Goal: Task Accomplishment & Management: Use online tool/utility

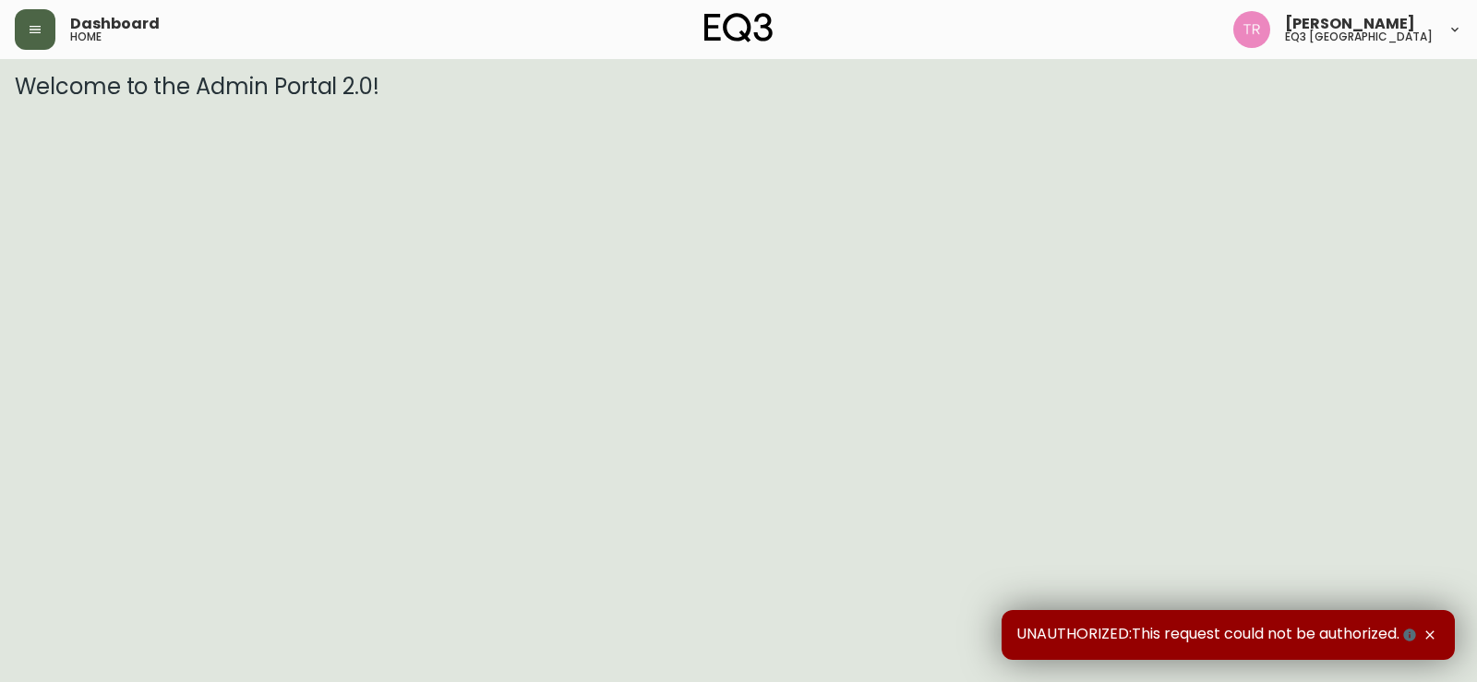
click at [32, 42] on button "button" at bounding box center [35, 29] width 41 height 41
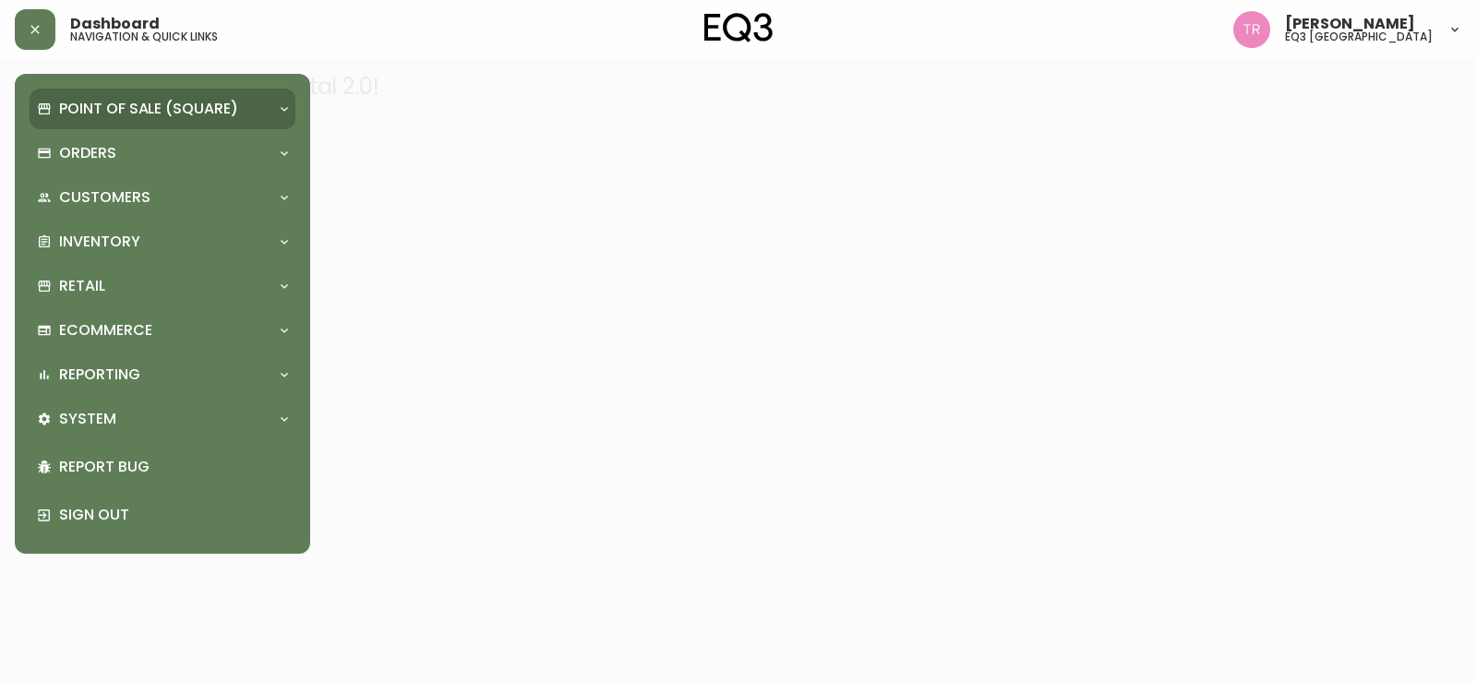
click at [120, 101] on p "Point of Sale (Square)" at bounding box center [148, 109] width 179 height 20
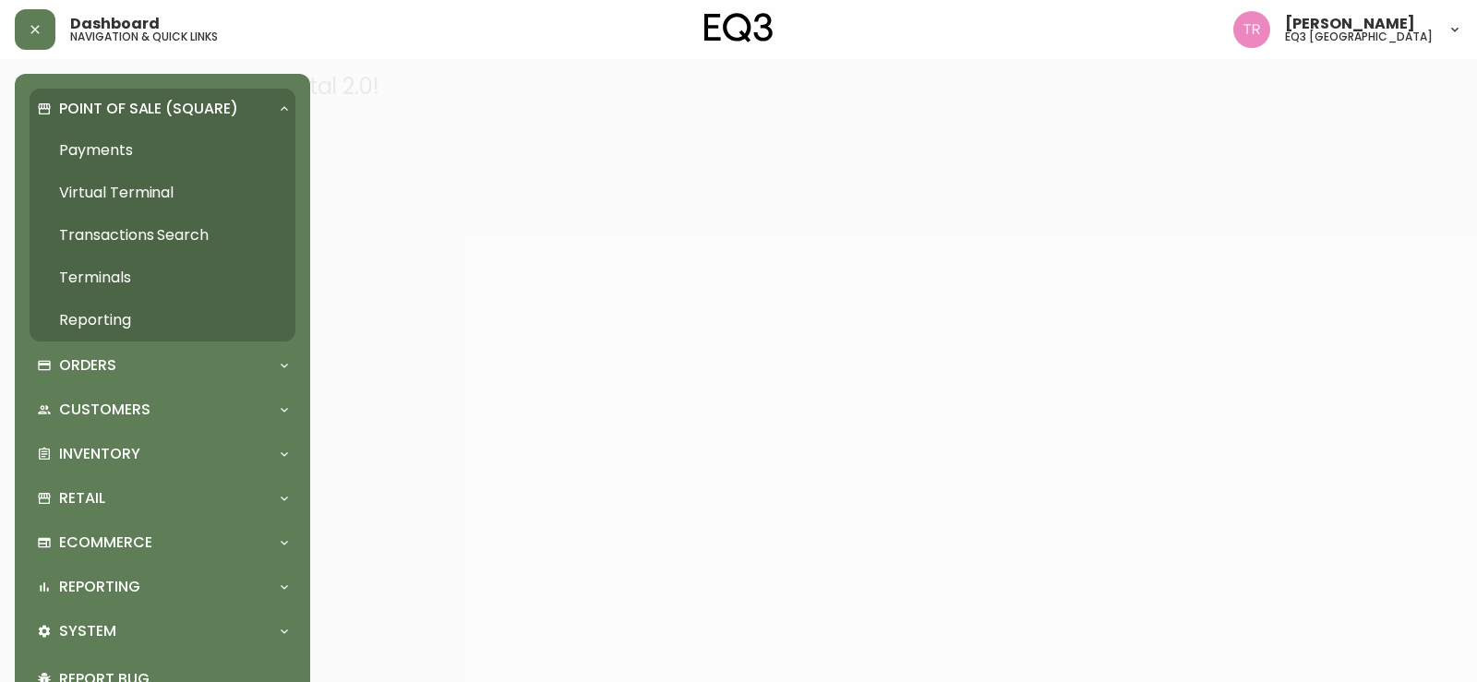
drag, startPoint x: 454, startPoint y: 181, endPoint x: 436, endPoint y: 186, distance: 19.3
click at [446, 184] on div at bounding box center [738, 341] width 1477 height 682
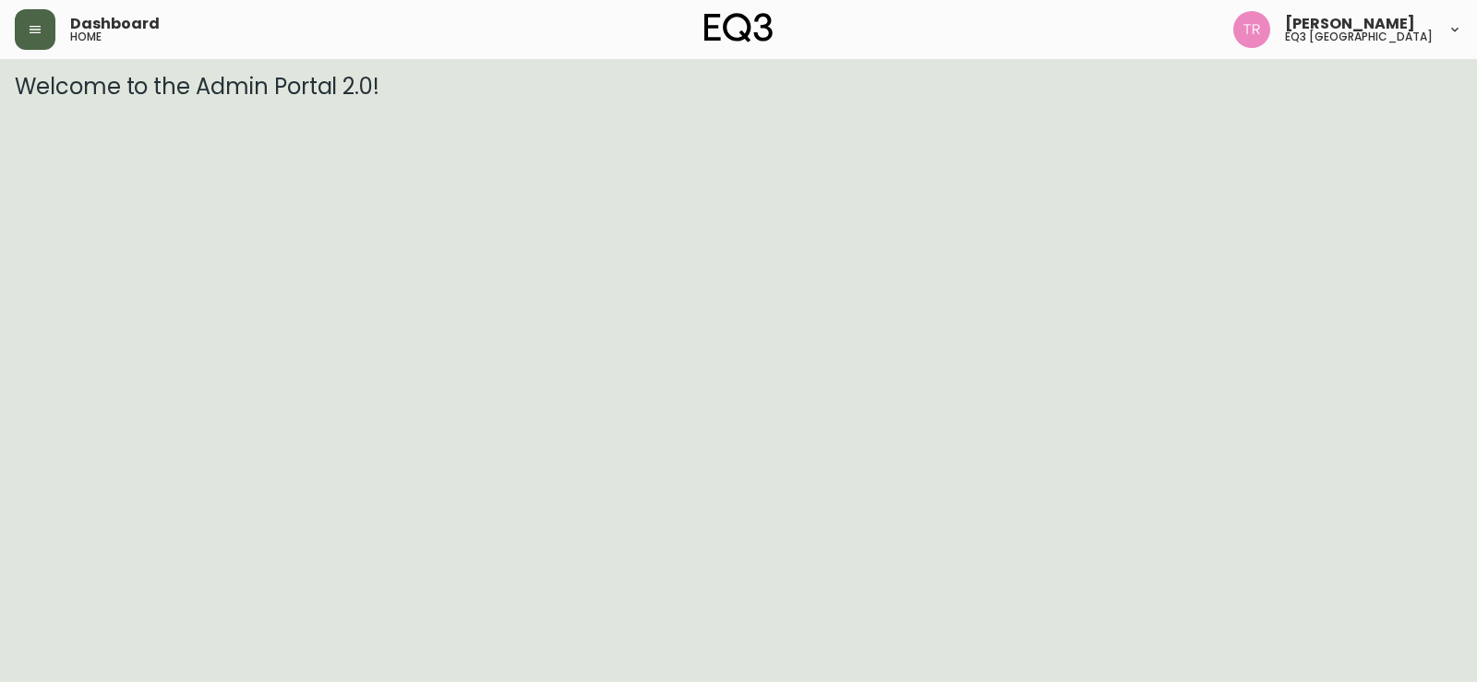
click at [41, 42] on button "button" at bounding box center [35, 29] width 41 height 41
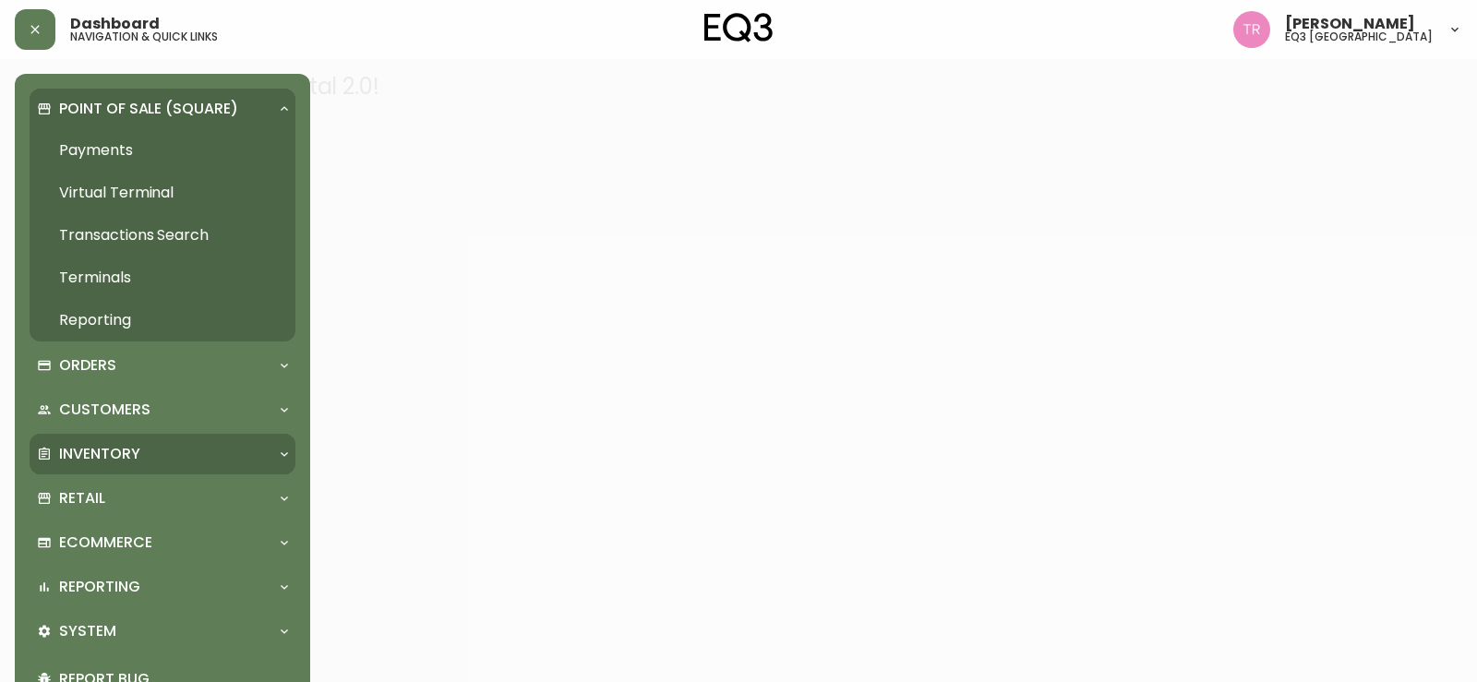
click at [66, 444] on p "Inventory" at bounding box center [99, 454] width 81 height 20
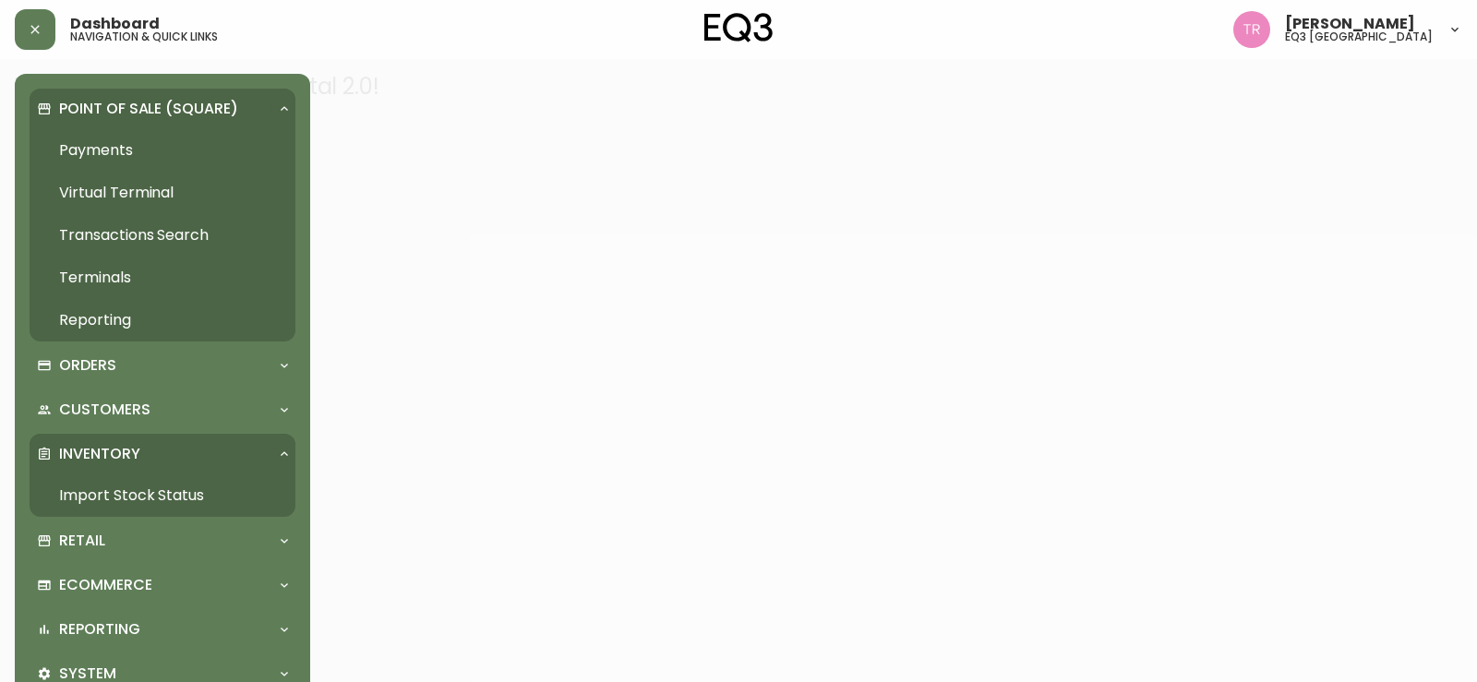
click at [81, 499] on link "Import Stock Status" at bounding box center [163, 495] width 266 height 42
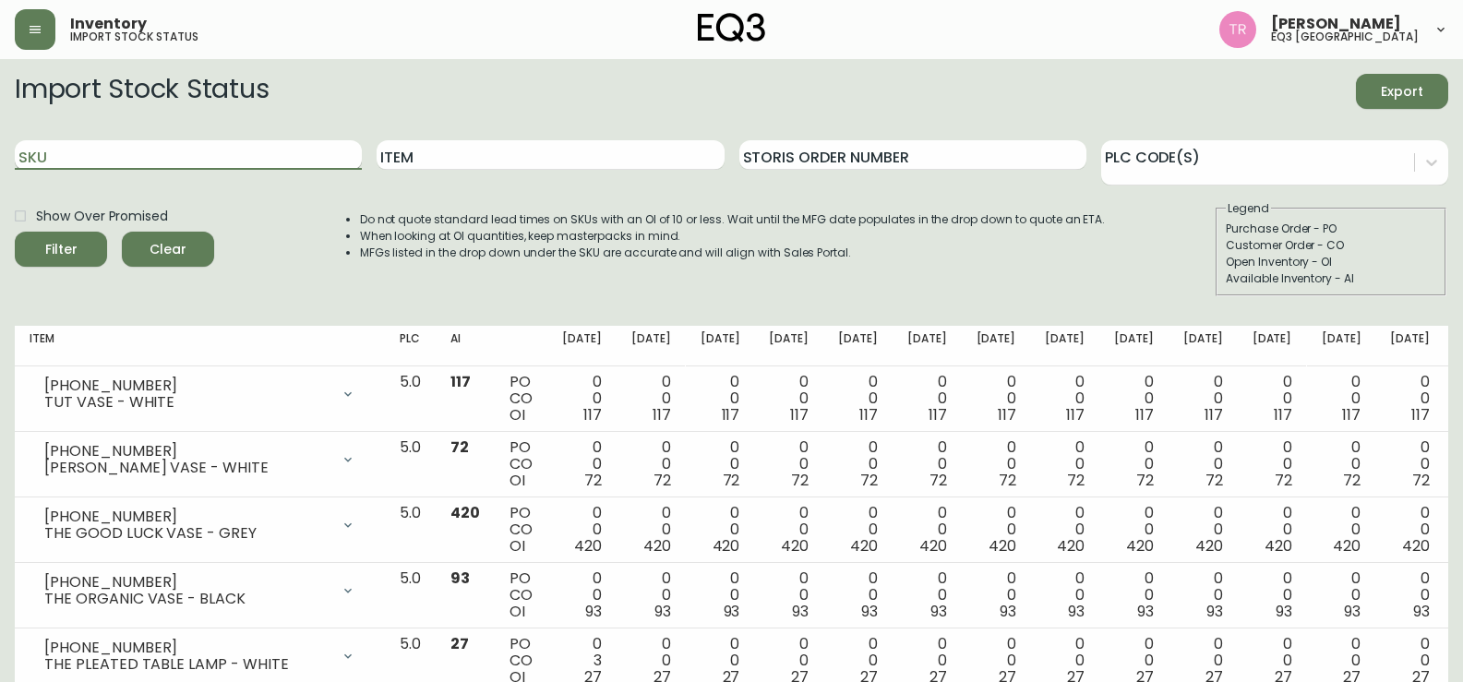
click at [196, 149] on input "SKU" at bounding box center [188, 155] width 347 height 30
paste input "[PHONE_NUMBER]"
click at [173, 155] on input "[PHONE_NUMBER]" at bounding box center [188, 155] width 347 height 30
click at [15, 232] on button "Filter" at bounding box center [61, 249] width 92 height 35
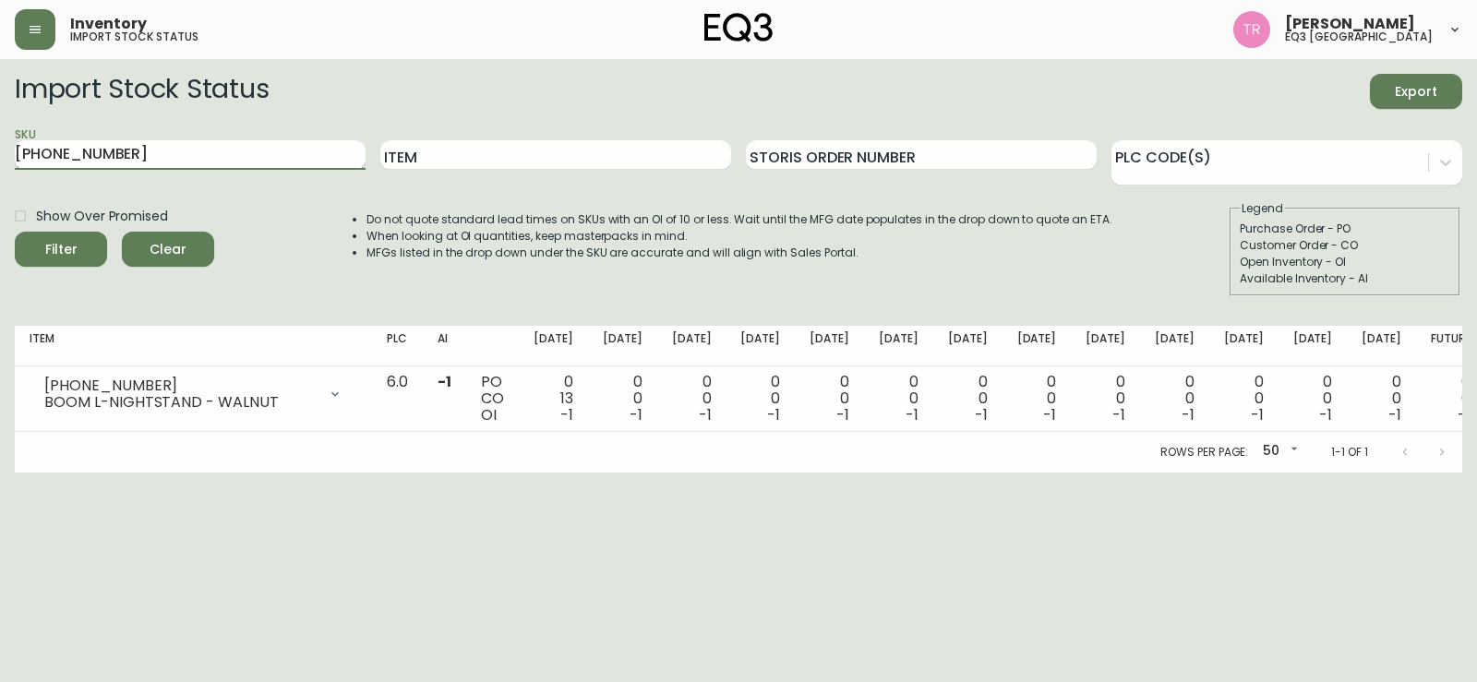
click at [222, 161] on input "[PHONE_NUMBER]" at bounding box center [190, 155] width 351 height 30
paste input "[PHONE_NUMBER]"
click at [15, 232] on button "Filter" at bounding box center [61, 249] width 92 height 35
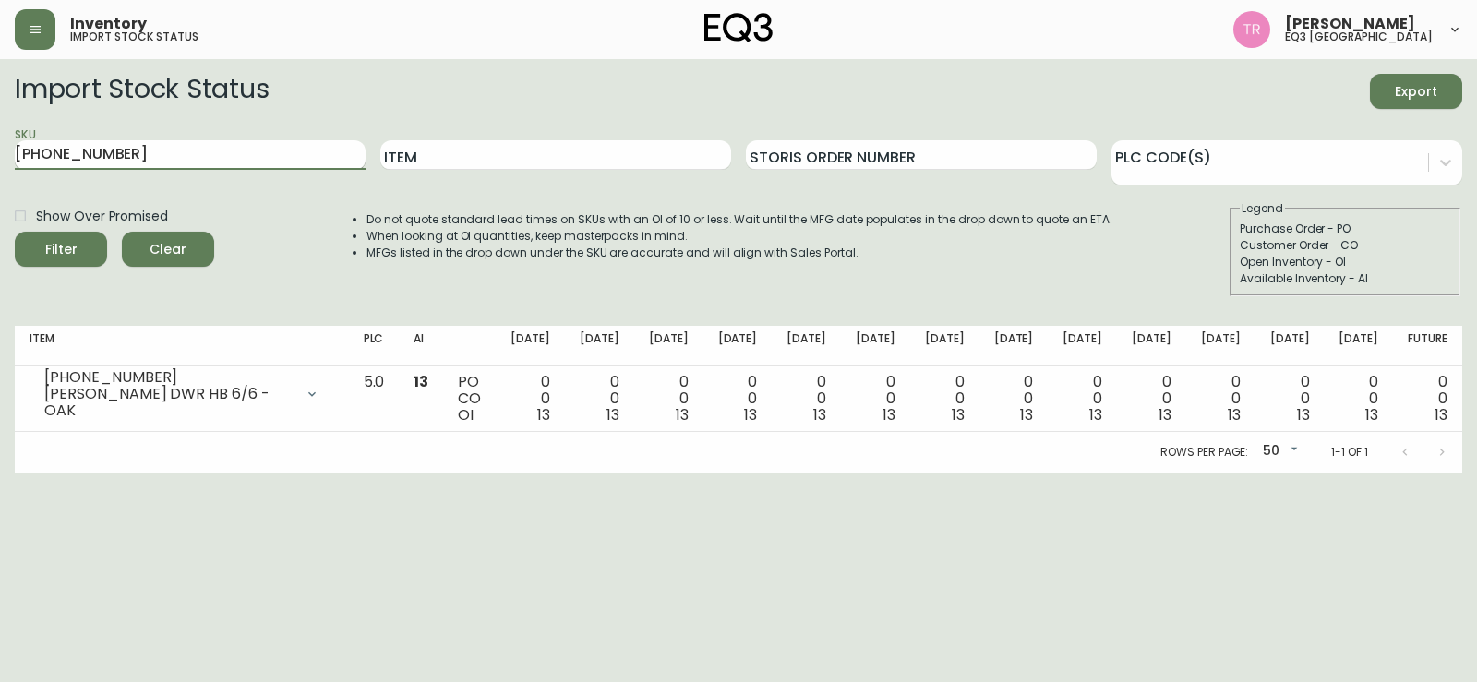
click at [157, 157] on input "[PHONE_NUMBER]" at bounding box center [190, 155] width 351 height 30
paste input "0"
click at [15, 232] on button "Filter" at bounding box center [61, 249] width 92 height 35
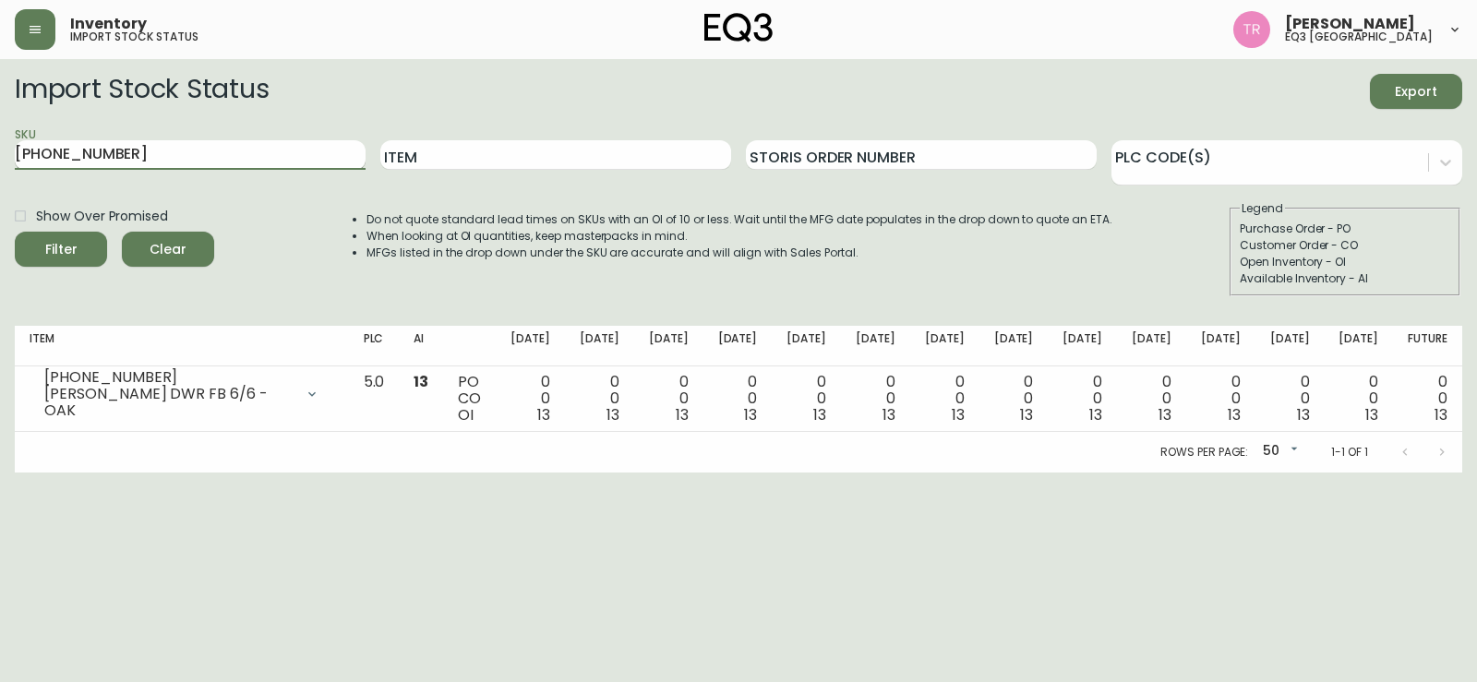
click at [170, 154] on input "[PHONE_NUMBER]" at bounding box center [190, 155] width 351 height 30
click at [170, 153] on input "[PHONE_NUMBER]" at bounding box center [190, 155] width 351 height 30
paste input "45"
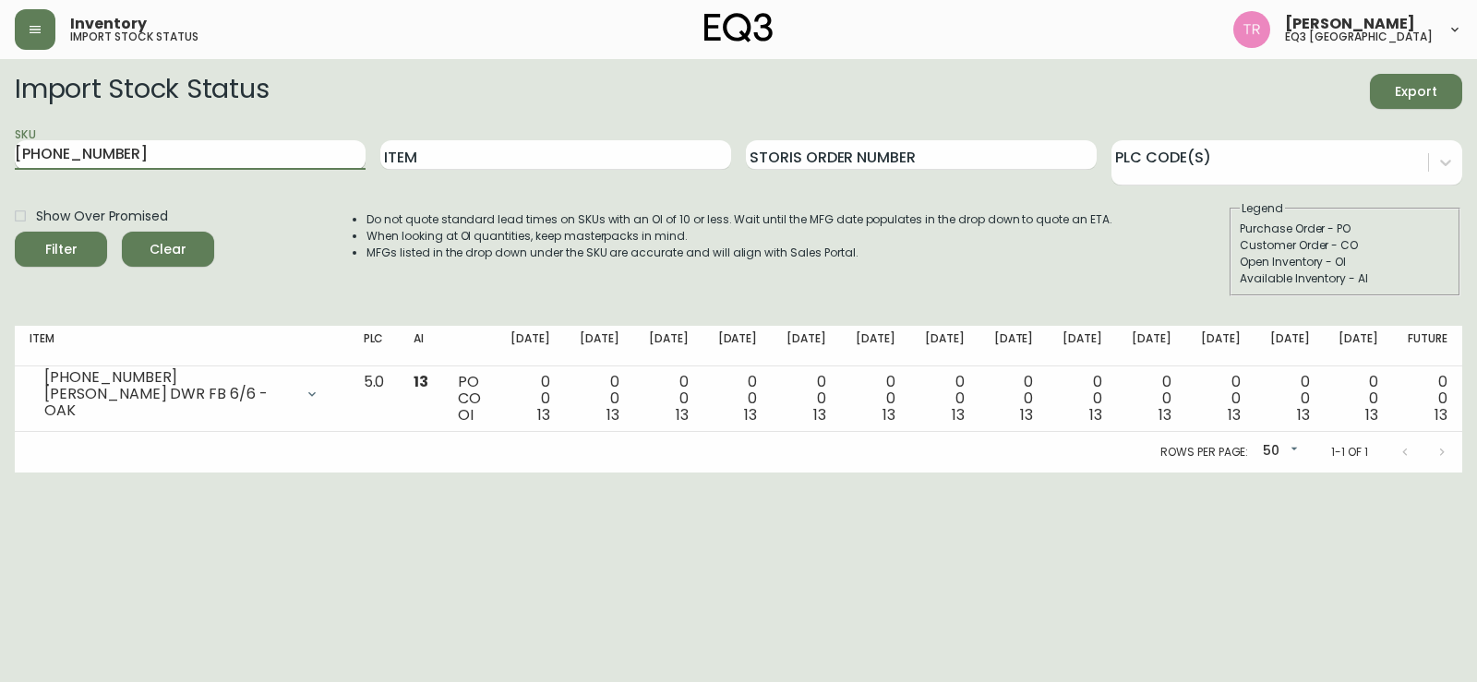
click at [15, 232] on button "Filter" at bounding box center [61, 249] width 92 height 35
click at [162, 154] on input "[PHONE_NUMBER]" at bounding box center [190, 155] width 351 height 30
click at [160, 156] on input "[PHONE_NUMBER]" at bounding box center [190, 155] width 351 height 30
click at [159, 156] on input "[PHONE_NUMBER]" at bounding box center [190, 155] width 351 height 30
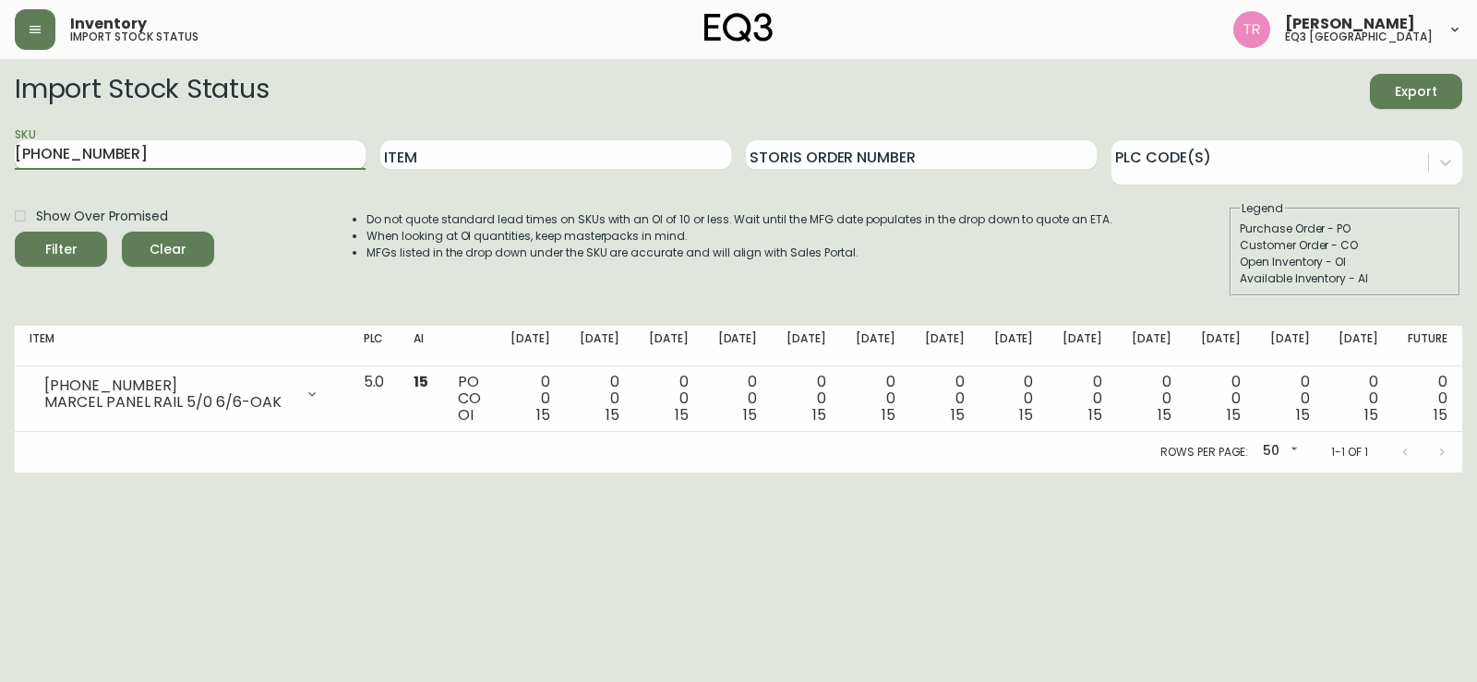
paste input "[PHONE_NUMBER]"
type input "[PHONE_NUMBER]"
click at [15, 232] on button "Filter" at bounding box center [61, 249] width 92 height 35
